Goal: Task Accomplishment & Management: Use online tool/utility

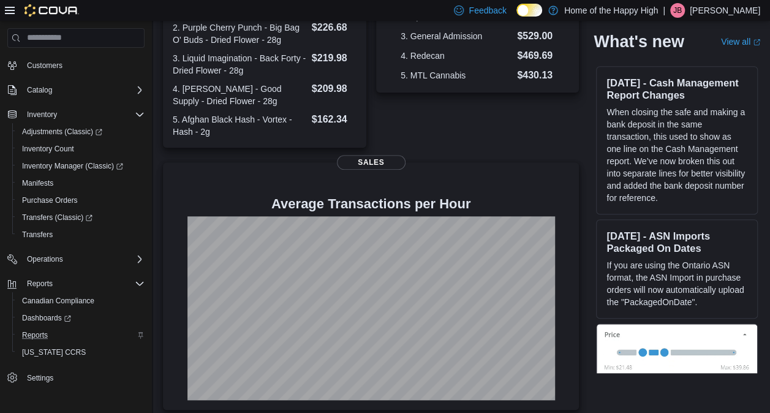
scroll to position [332, 0]
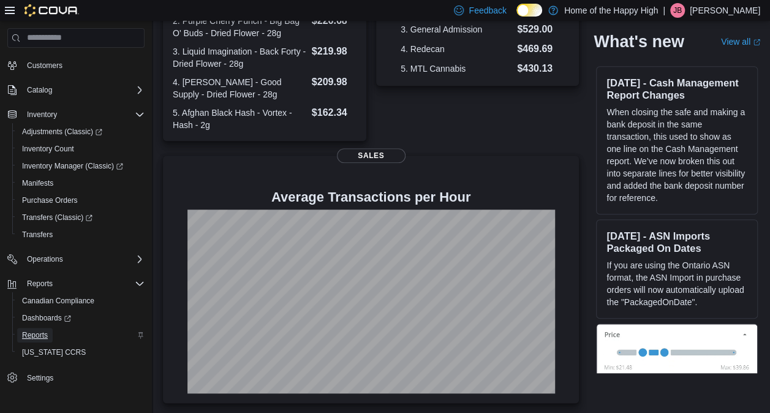
click at [48, 331] on link "Reports" at bounding box center [35, 335] width 36 height 15
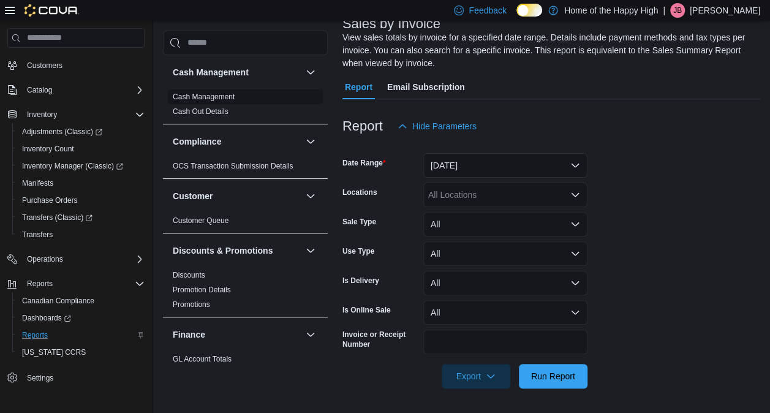
click at [207, 96] on link "Cash Management" at bounding box center [204, 96] width 62 height 9
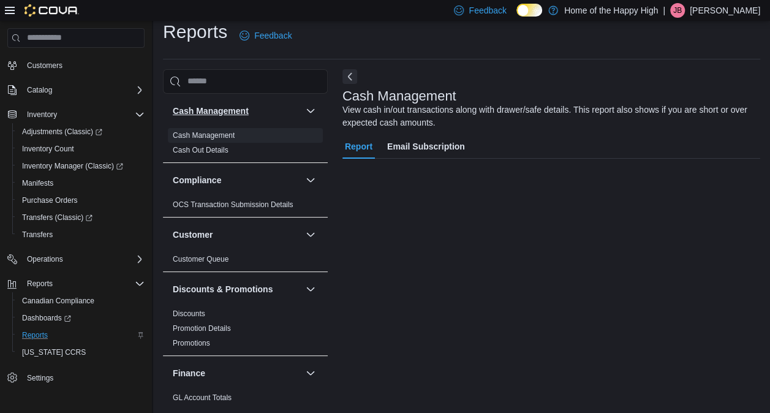
scroll to position [11, 0]
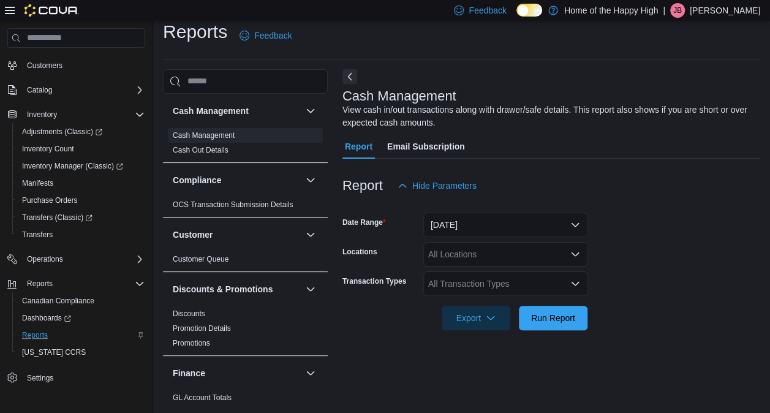
click at [480, 258] on div "All Locations" at bounding box center [505, 254] width 164 height 25
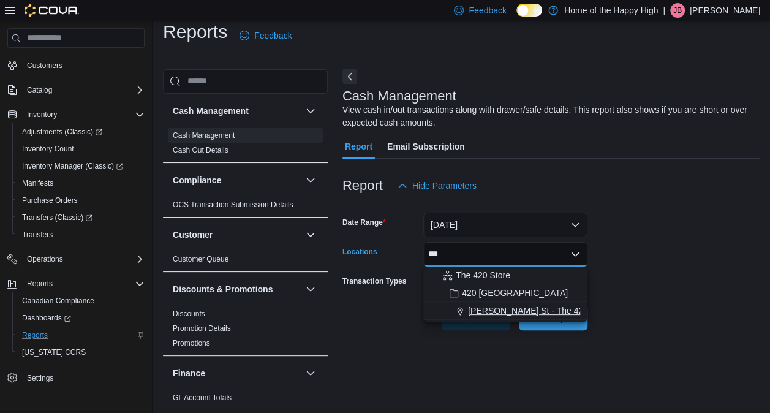
type input "***"
click at [511, 310] on span "[PERSON_NAME] St - The 420 Store" at bounding box center [539, 310] width 143 height 12
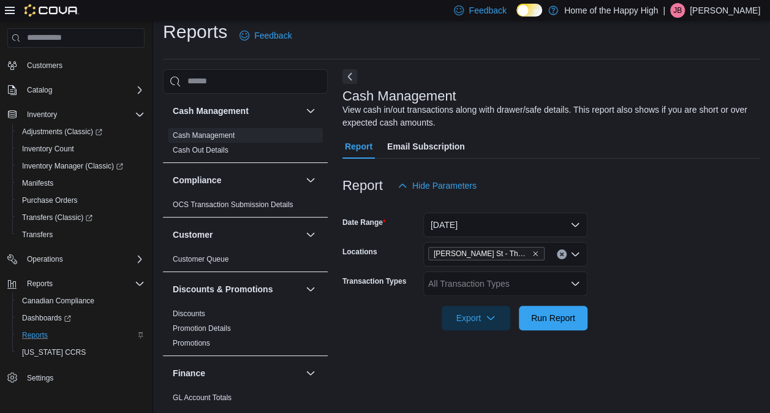
click at [676, 303] on div at bounding box center [551, 301] width 418 height 10
click at [571, 320] on span "Run Report" at bounding box center [553, 317] width 44 height 12
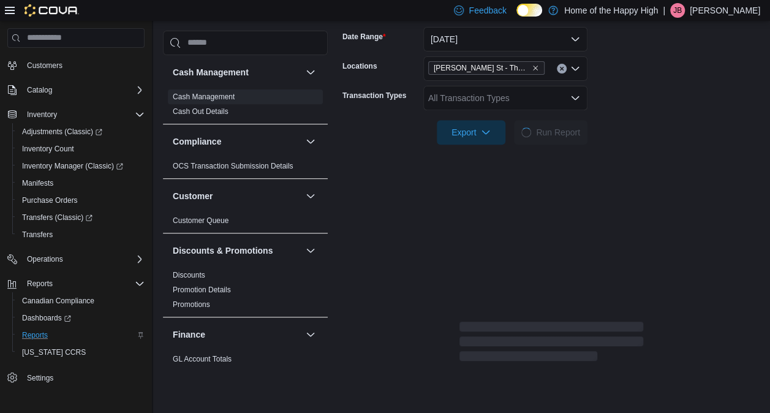
scroll to position [256, 0]
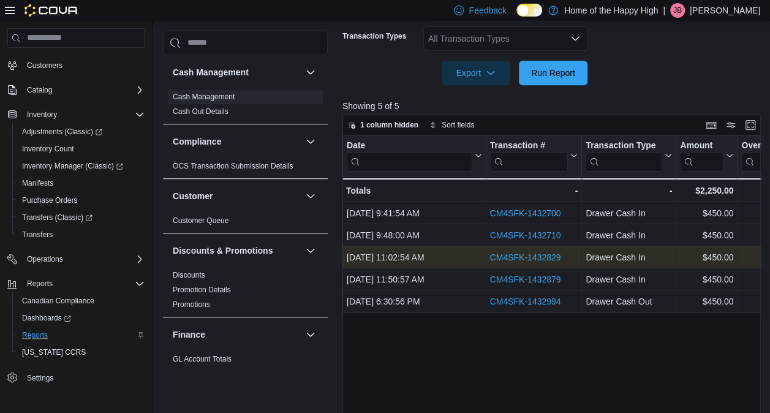
click at [540, 255] on link "CM4SFK-1432829" at bounding box center [524, 257] width 71 height 10
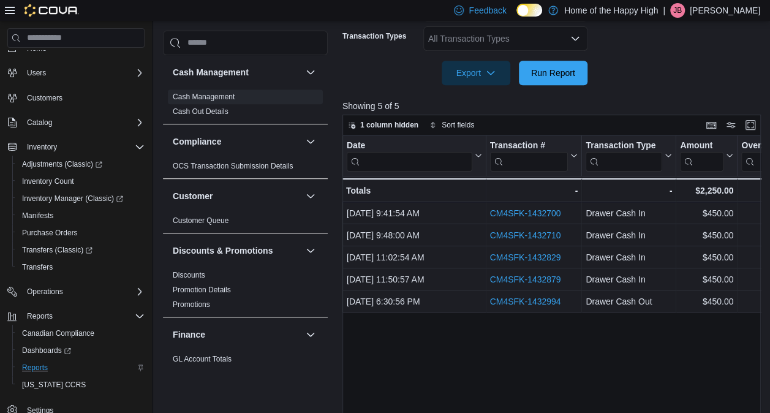
scroll to position [0, 0]
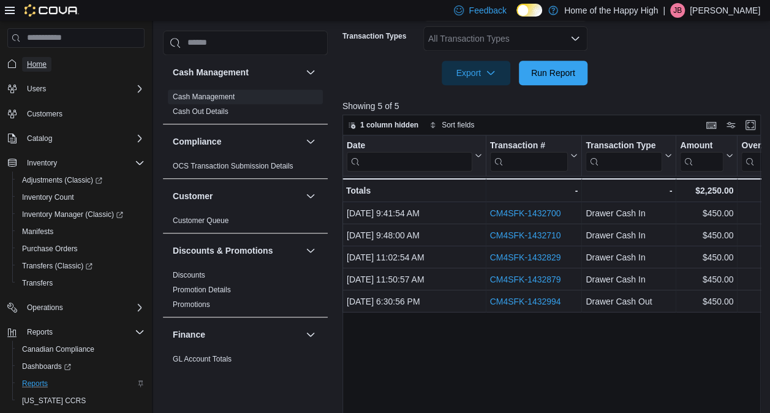
drag, startPoint x: 47, startPoint y: 64, endPoint x: 126, endPoint y: 7, distance: 97.1
click at [47, 64] on link "Home" at bounding box center [36, 64] width 29 height 15
